Goal: Understand site structure: Understand site structure

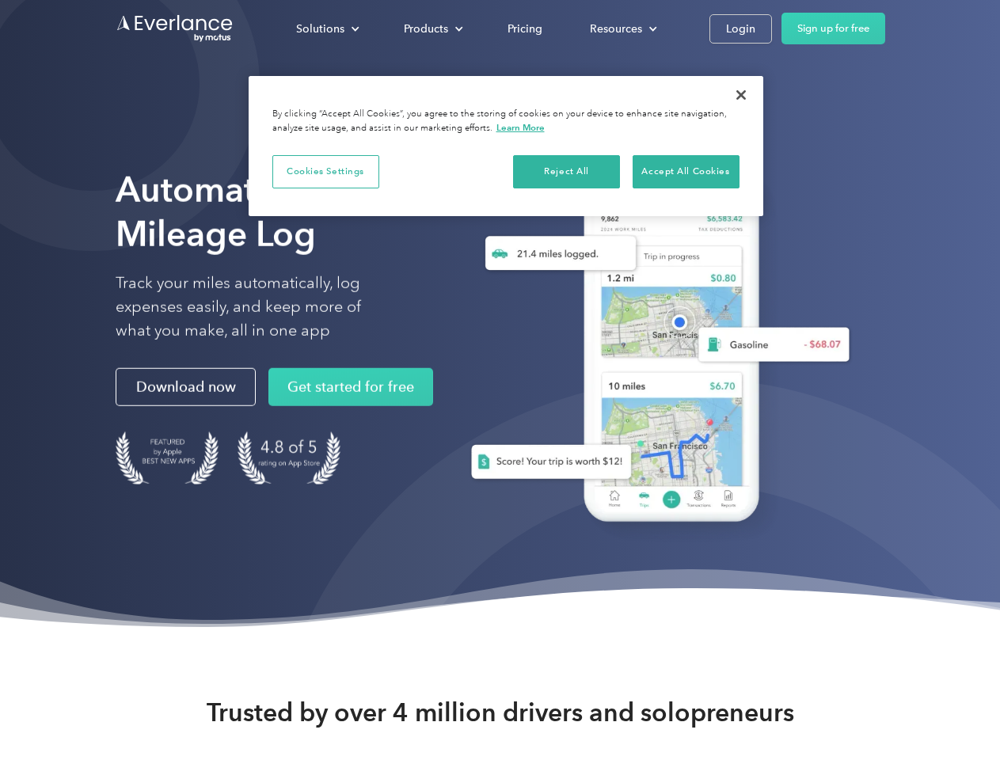
click at [327, 29] on div "Solutions" at bounding box center [320, 29] width 48 height 20
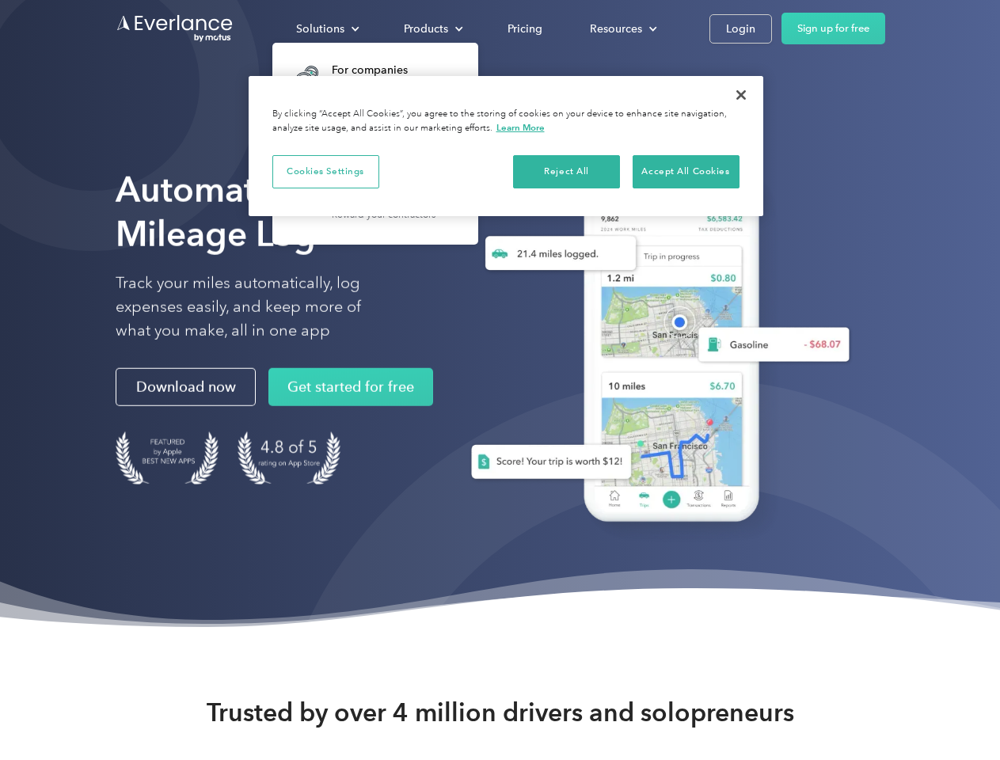
click at [432, 29] on div "Products" at bounding box center [426, 29] width 44 height 20
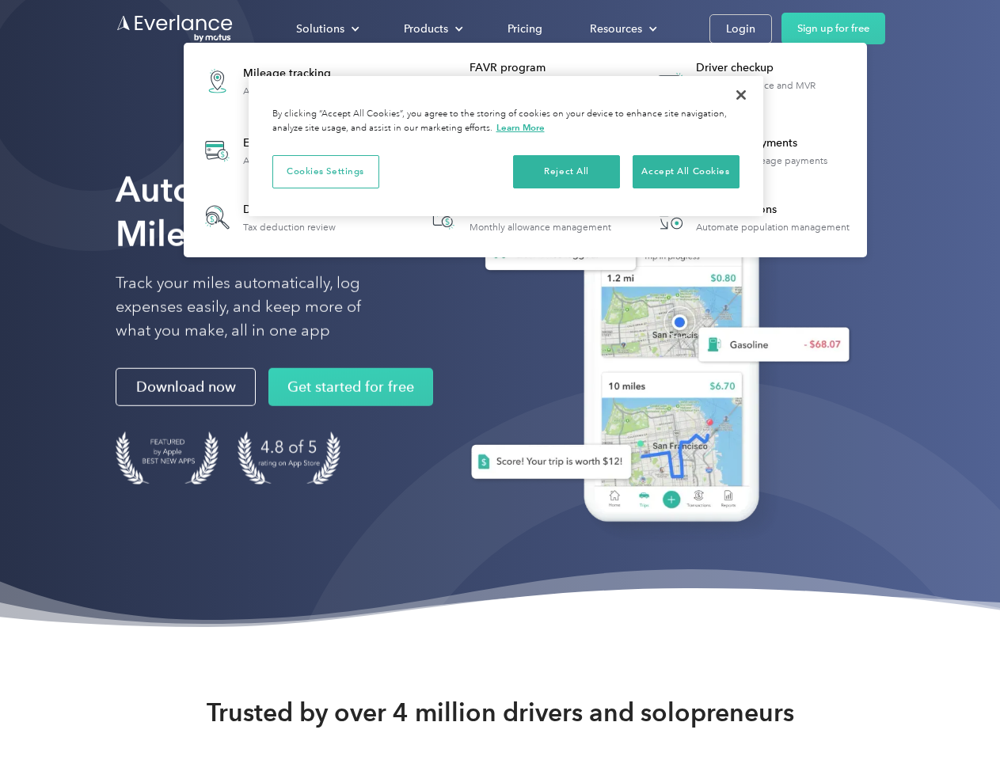
click at [622, 29] on div "Resources" at bounding box center [616, 29] width 52 height 20
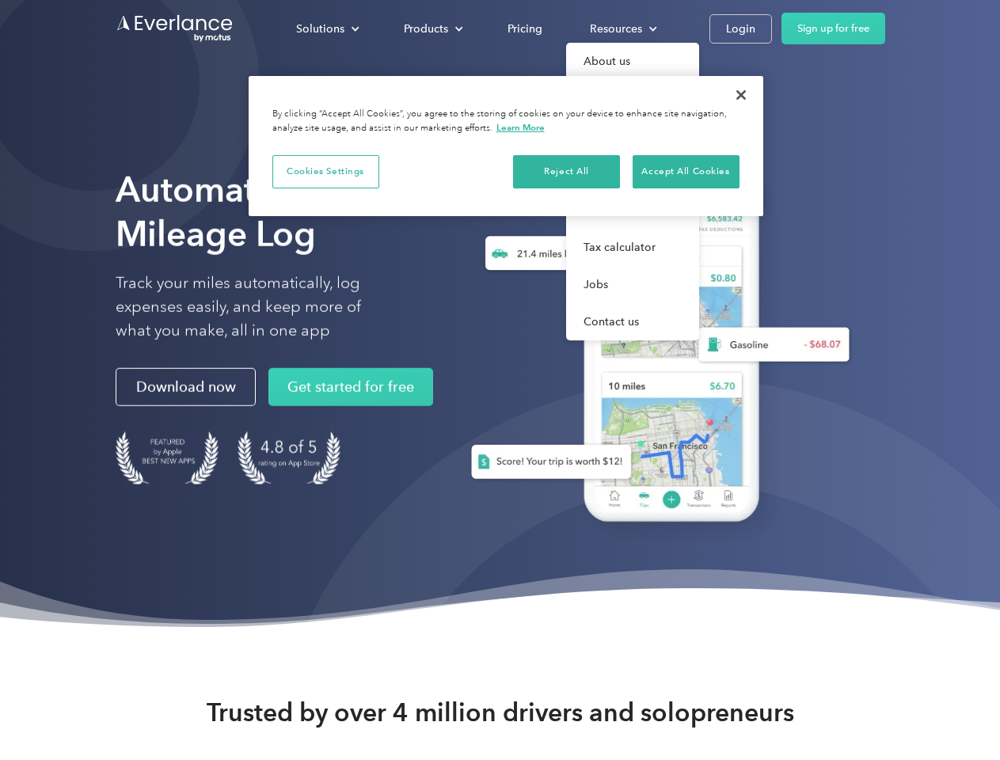
click at [326, 171] on button "Cookies Settings" at bounding box center [325, 171] width 107 height 33
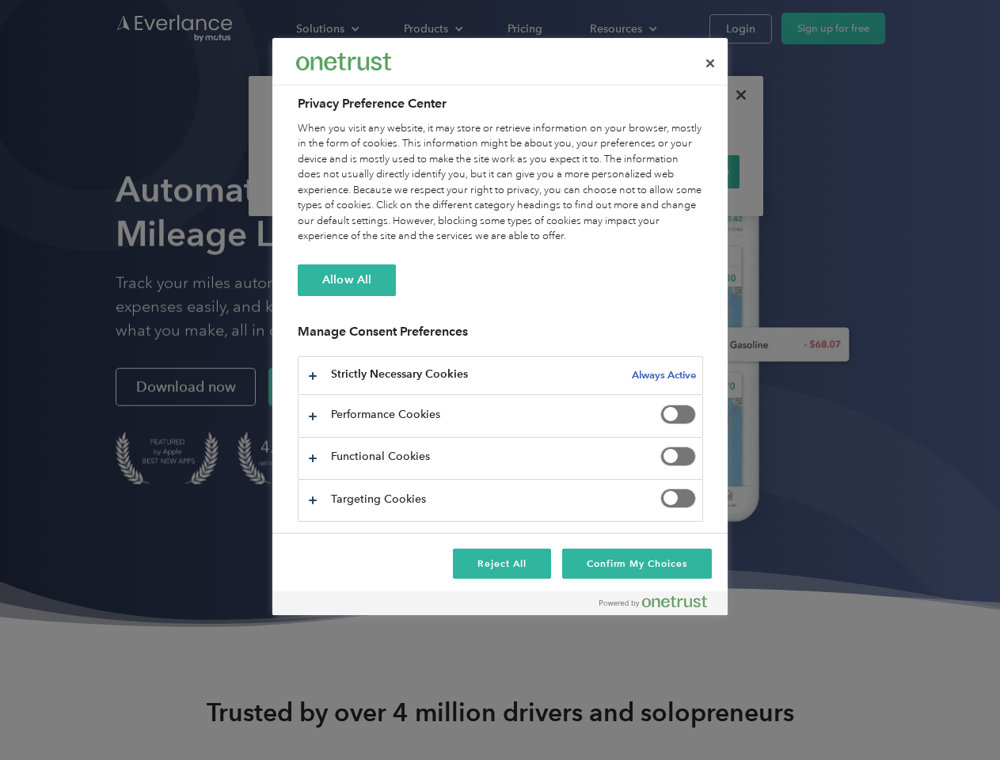
click at [567, 171] on div "When you visit any website, it may store or retrieve information on your browse…" at bounding box center [501, 183] width 406 height 124
click at [686, 171] on div "When you visit any website, it may store or retrieve information on your browse…" at bounding box center [501, 183] width 406 height 124
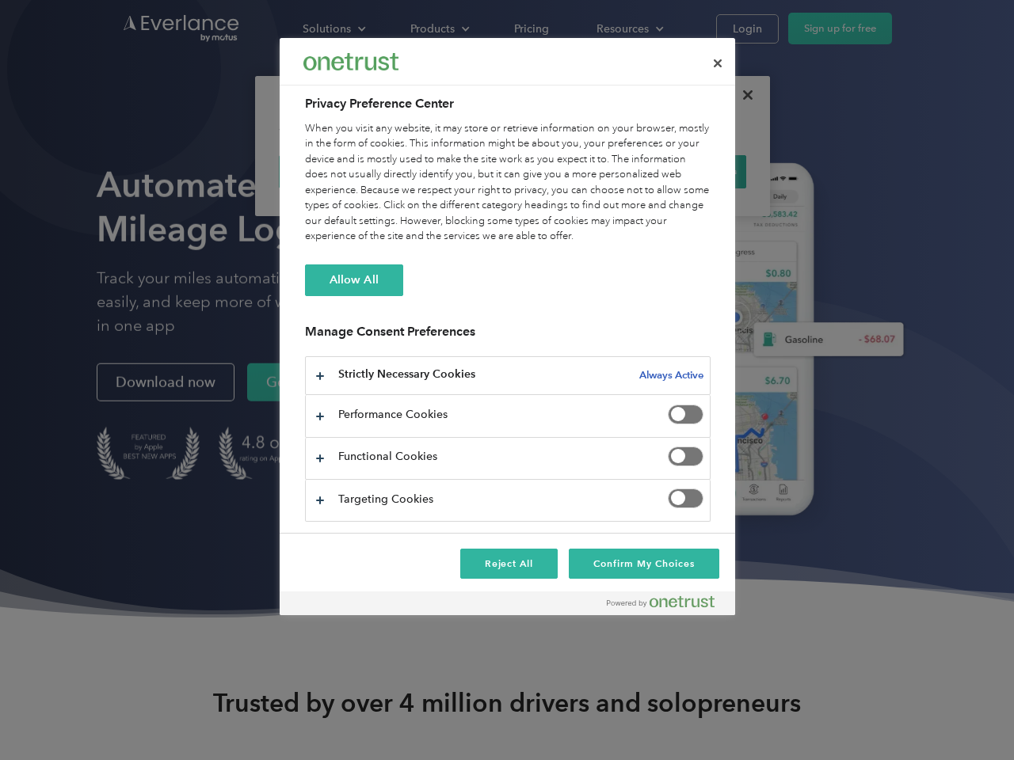
click at [741, 95] on div at bounding box center [507, 380] width 1014 height 760
